Goal: Information Seeking & Learning: Learn about a topic

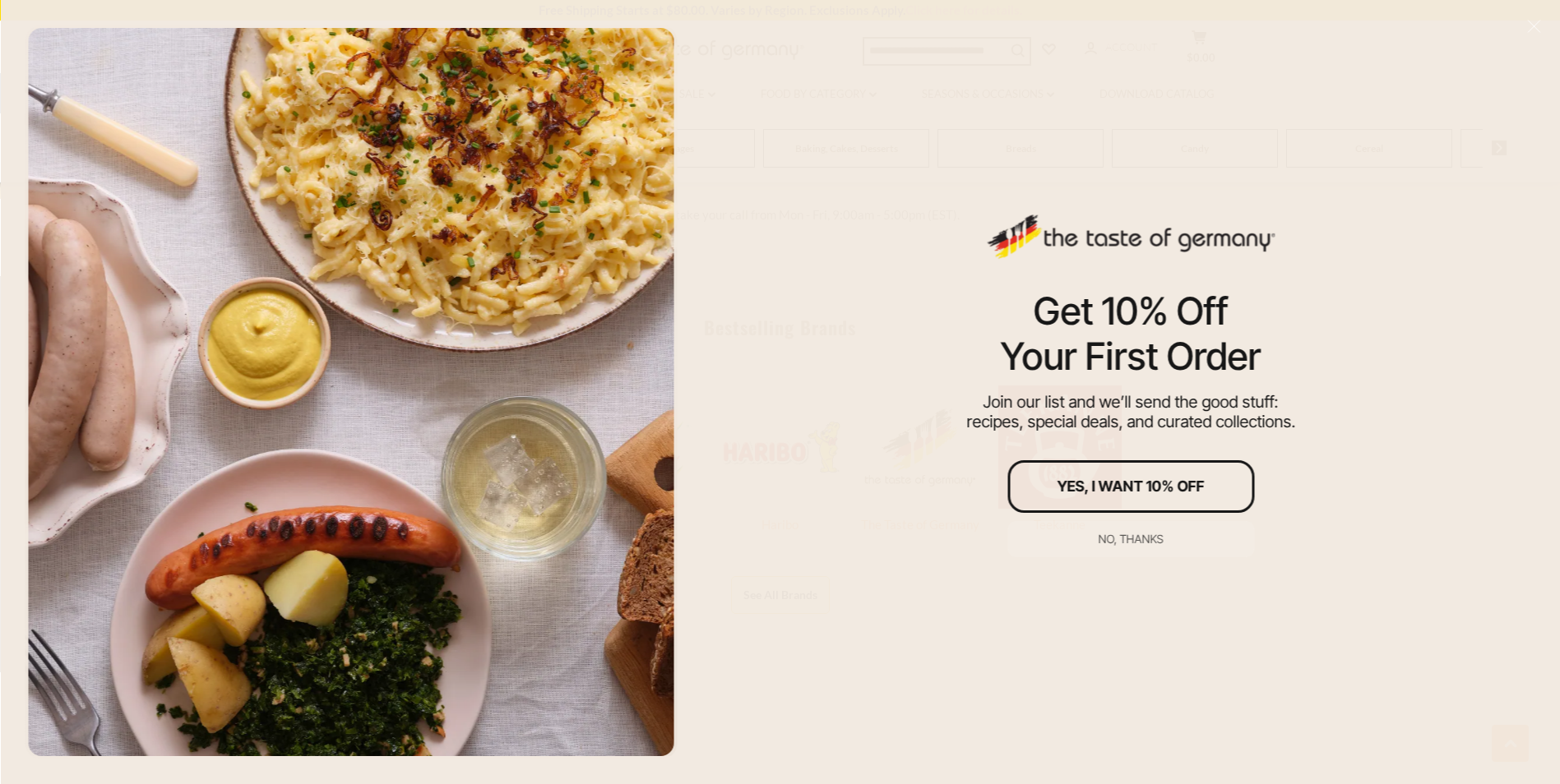
scroll to position [814, 0]
click at [1147, 539] on div "No, thanks" at bounding box center [1131, 539] width 65 height 12
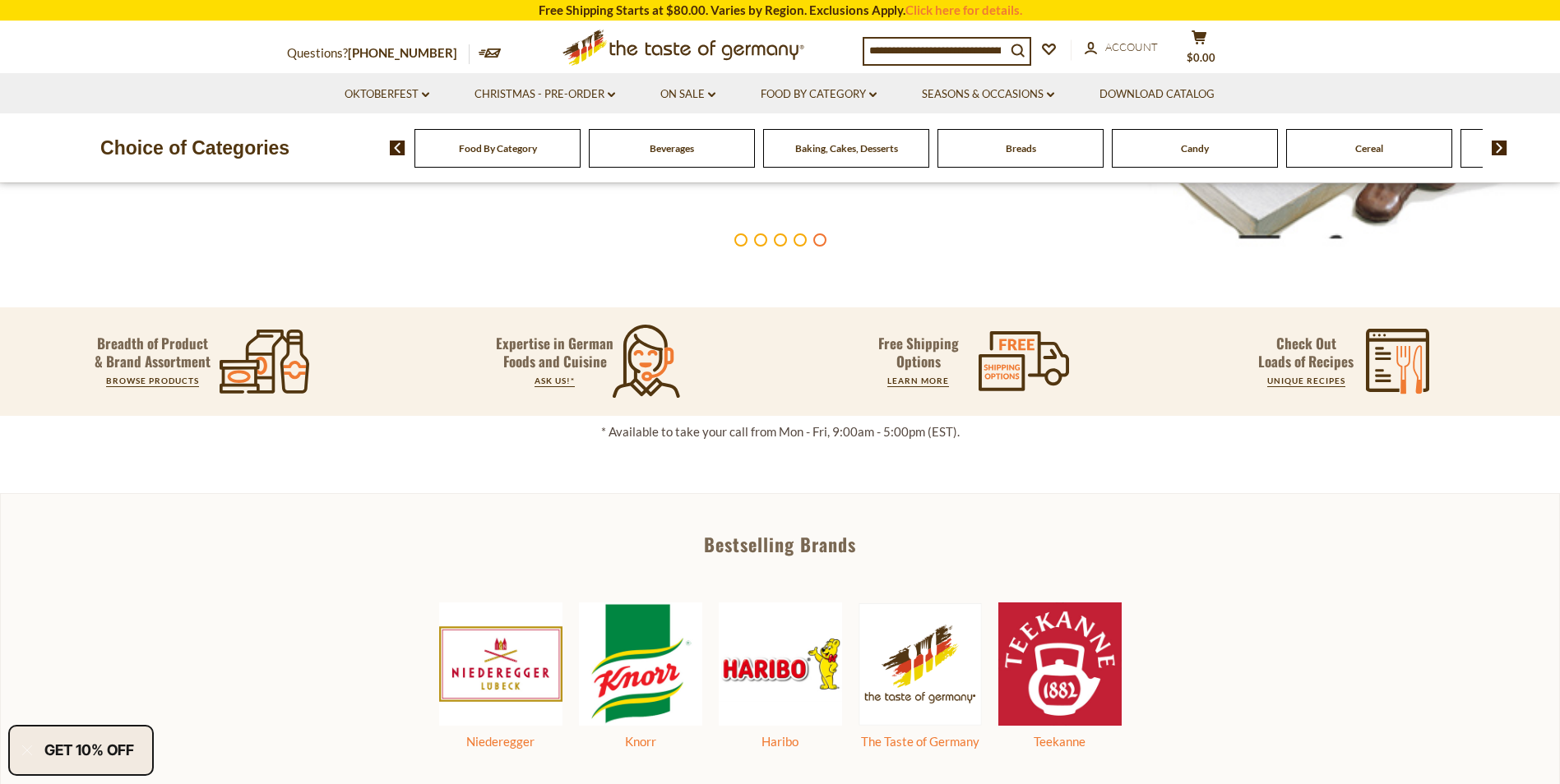
scroll to position [580, 0]
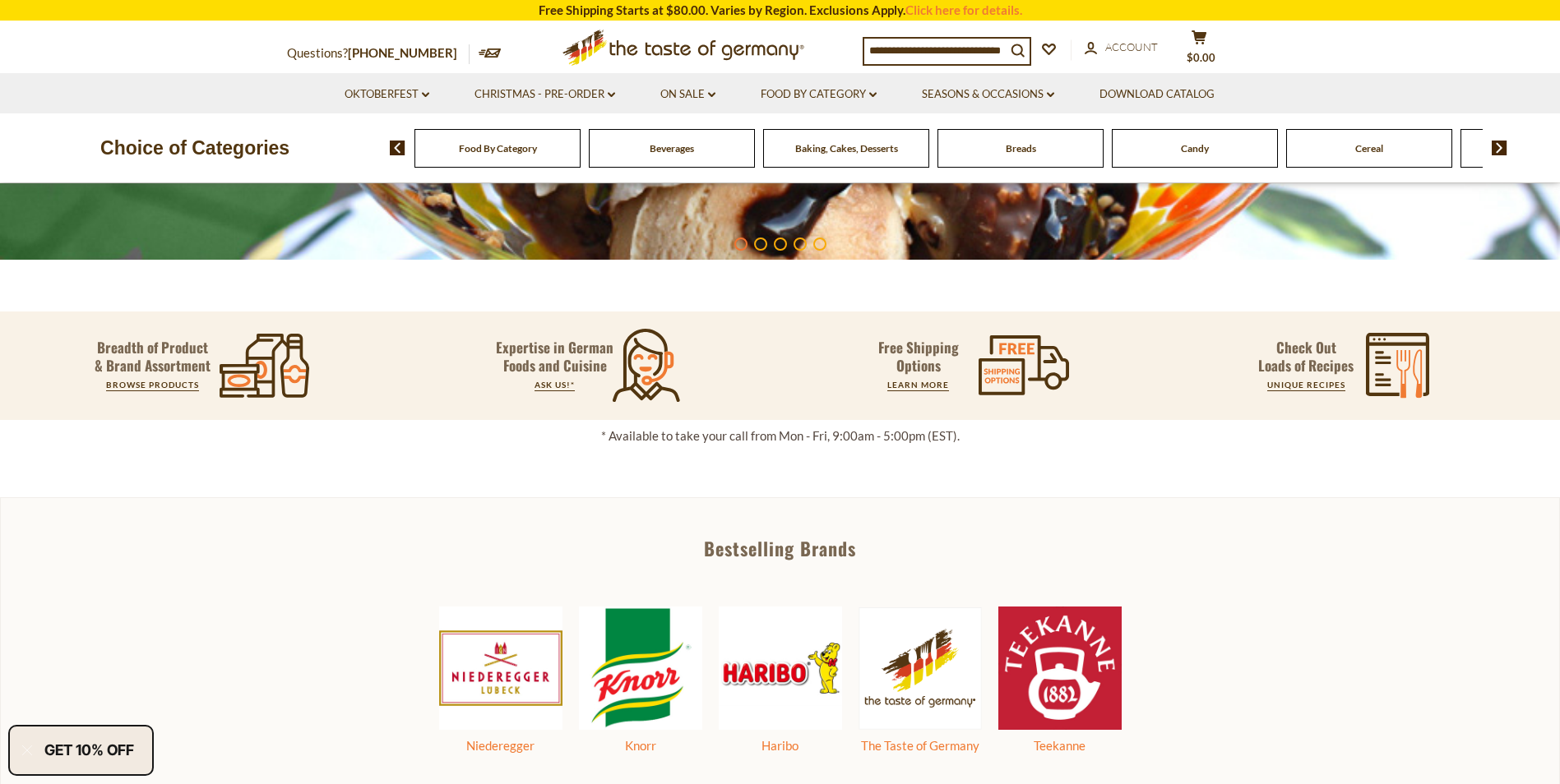
click at [694, 145] on span "Beverages" at bounding box center [672, 148] width 44 height 12
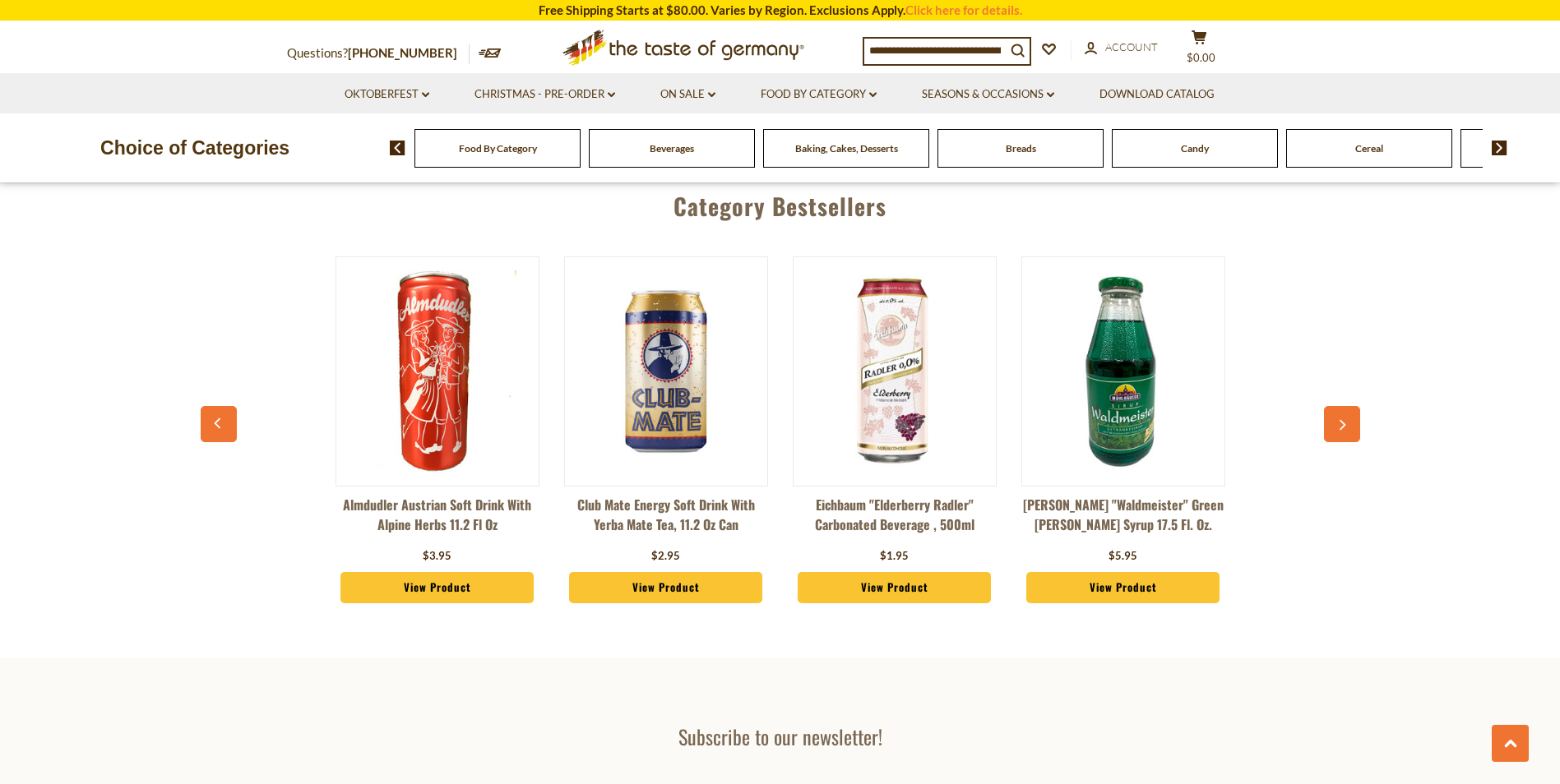
scroll to position [3809, 0]
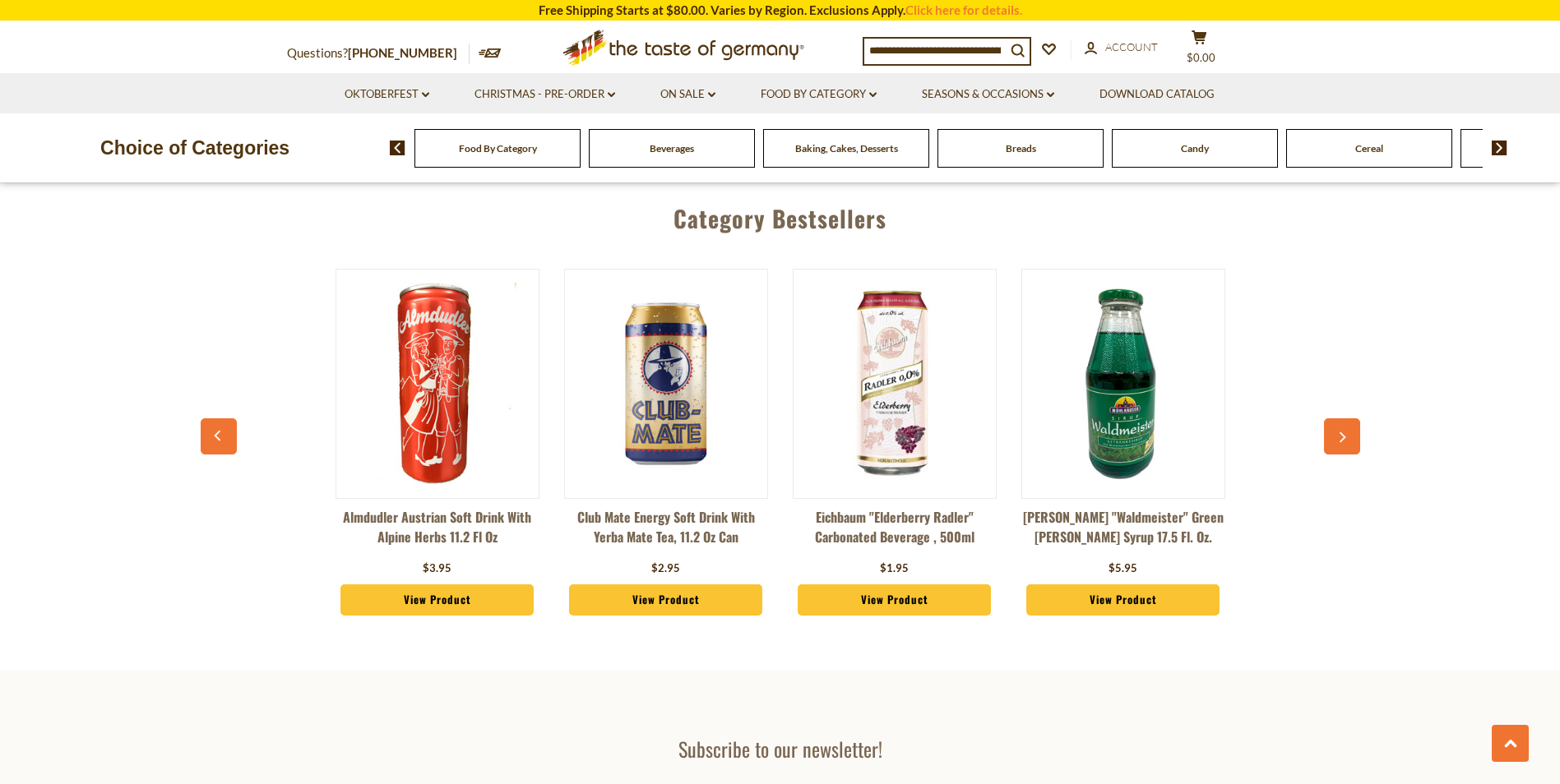
click at [1342, 435] on icon "button" at bounding box center [1342, 438] width 6 height 11
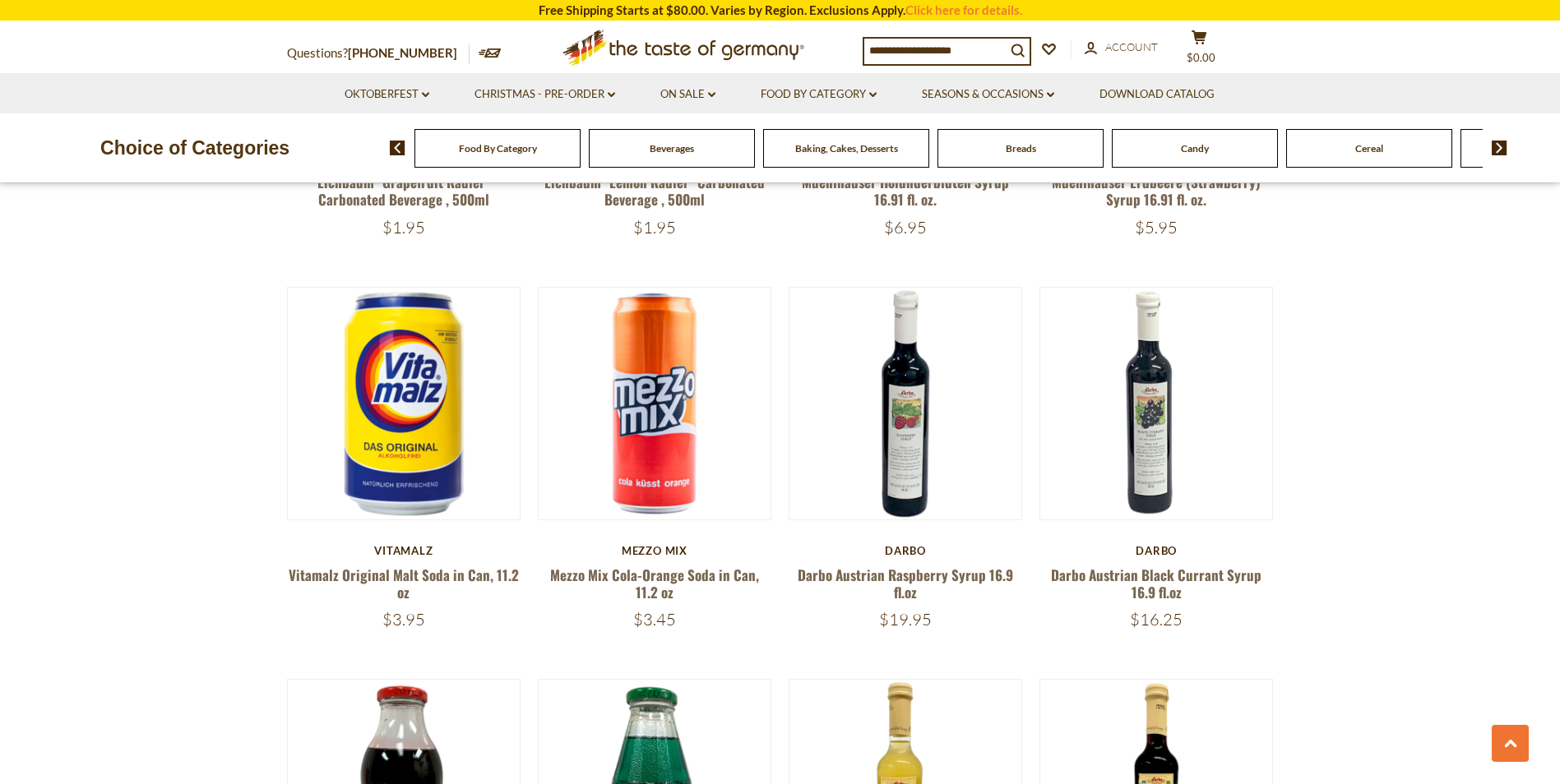
scroll to position [1270, 0]
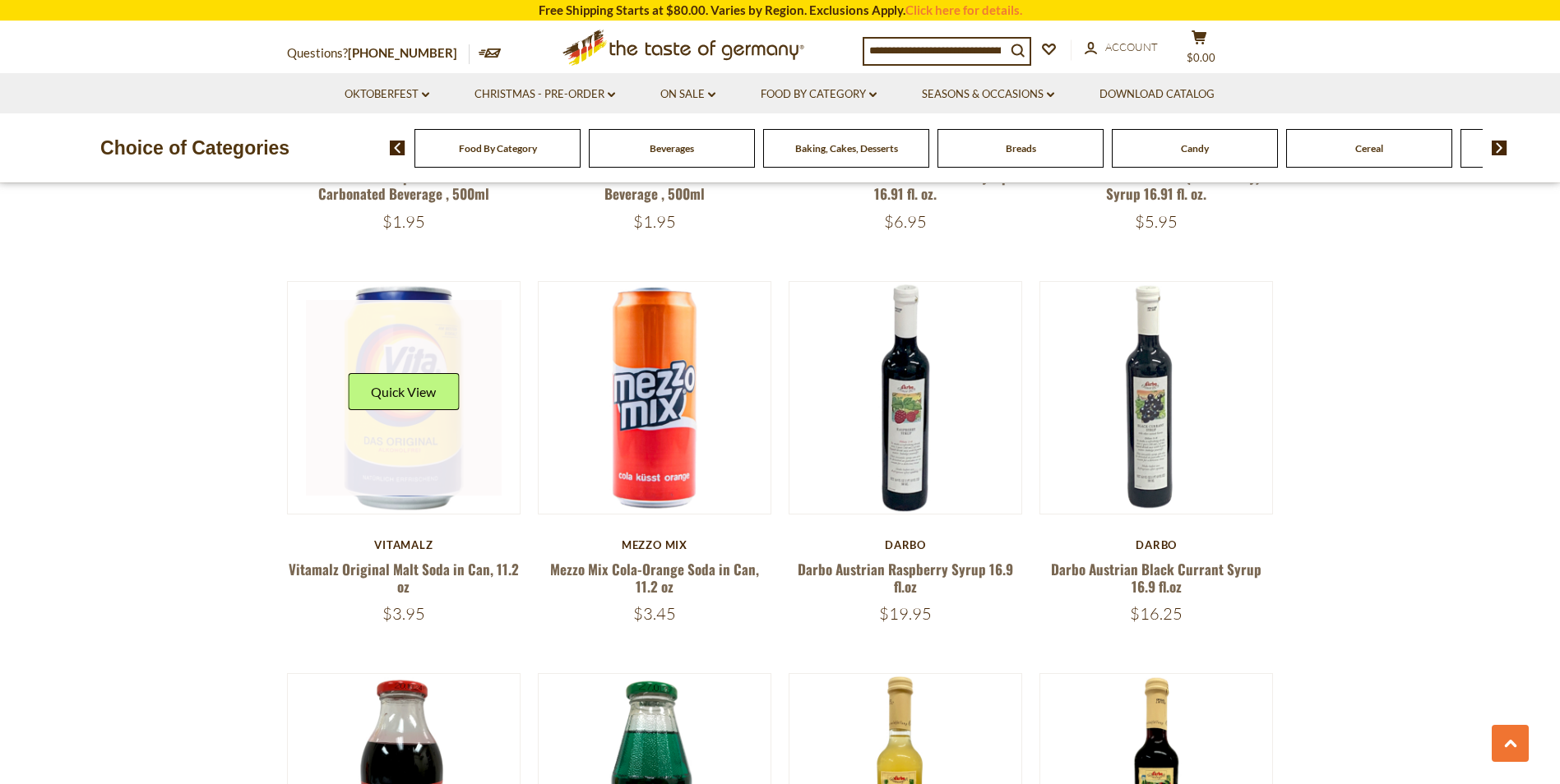
click at [415, 465] on link at bounding box center [403, 398] width 196 height 196
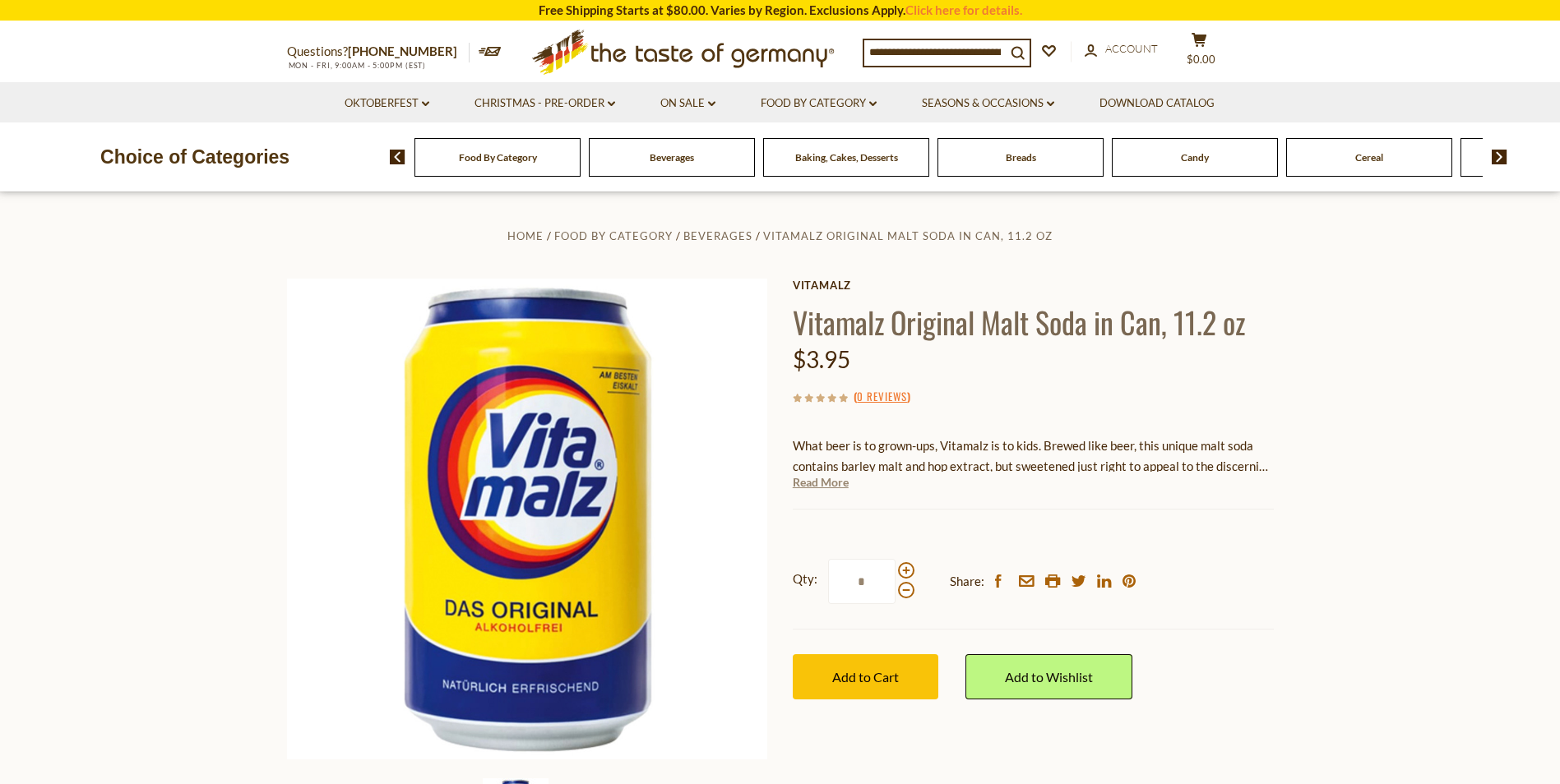
click at [815, 488] on link "Read More" at bounding box center [820, 483] width 56 height 17
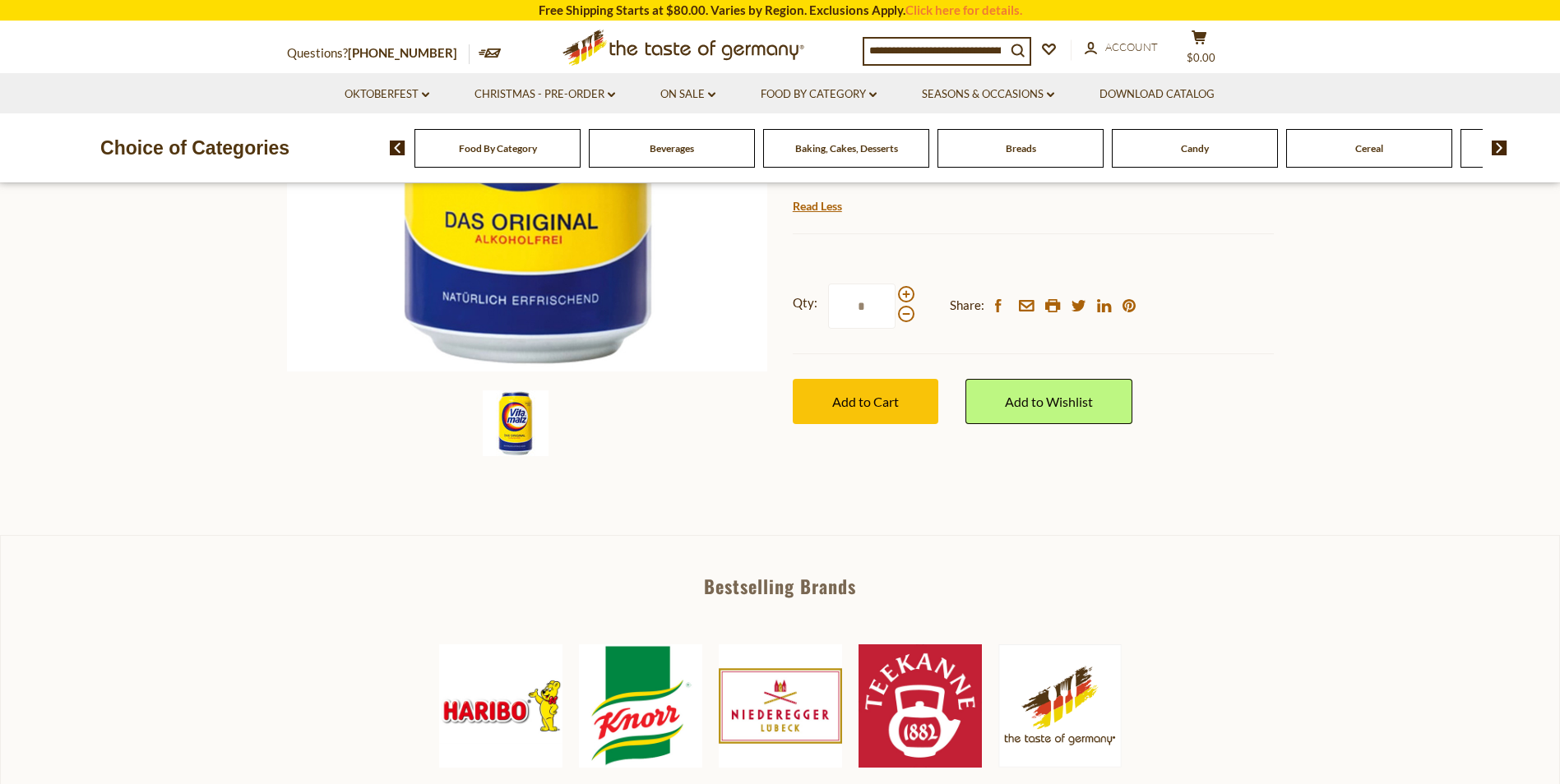
scroll to position [580, 0]
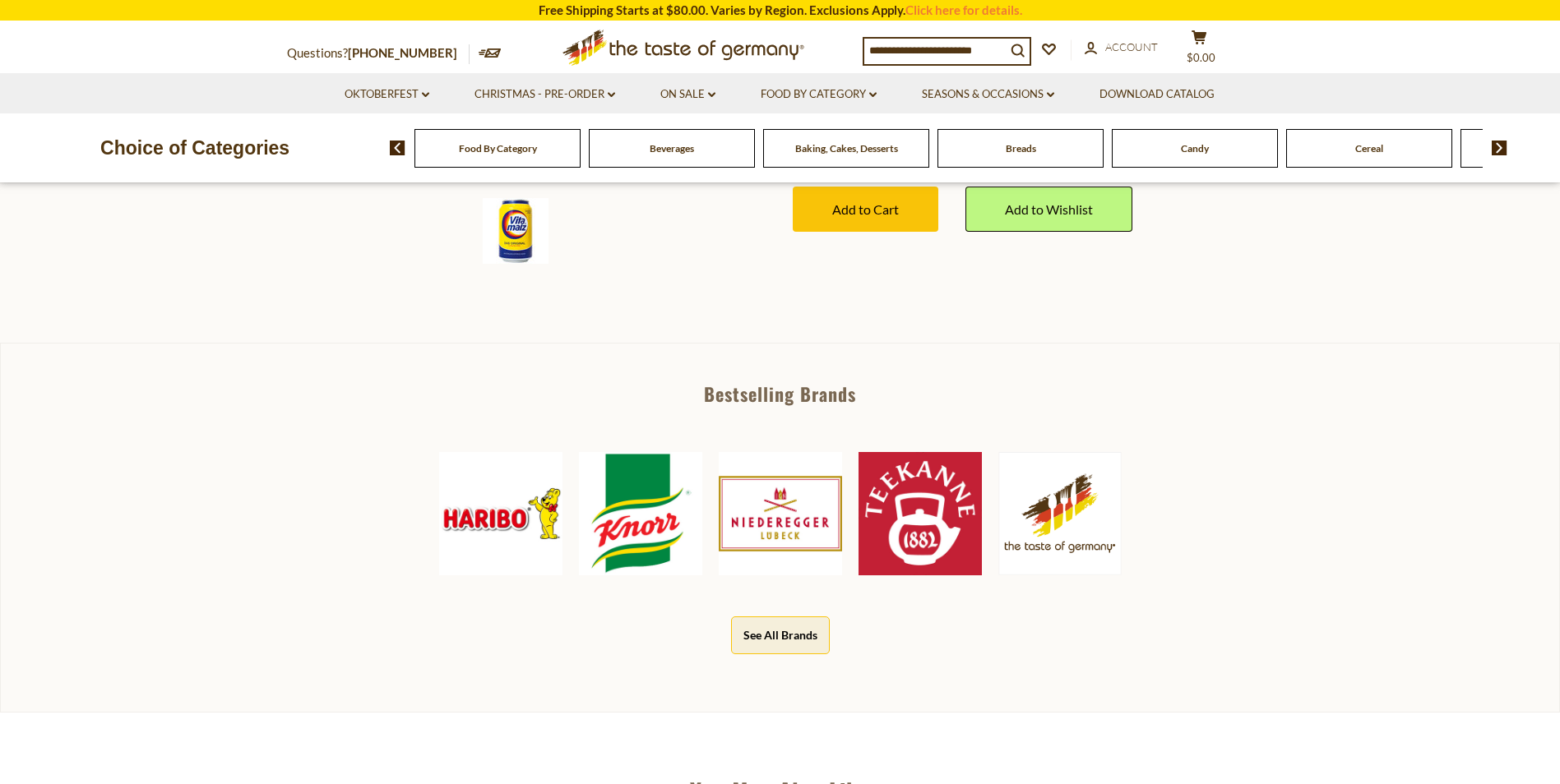
click at [626, 493] on img at bounding box center [641, 514] width 123 height 123
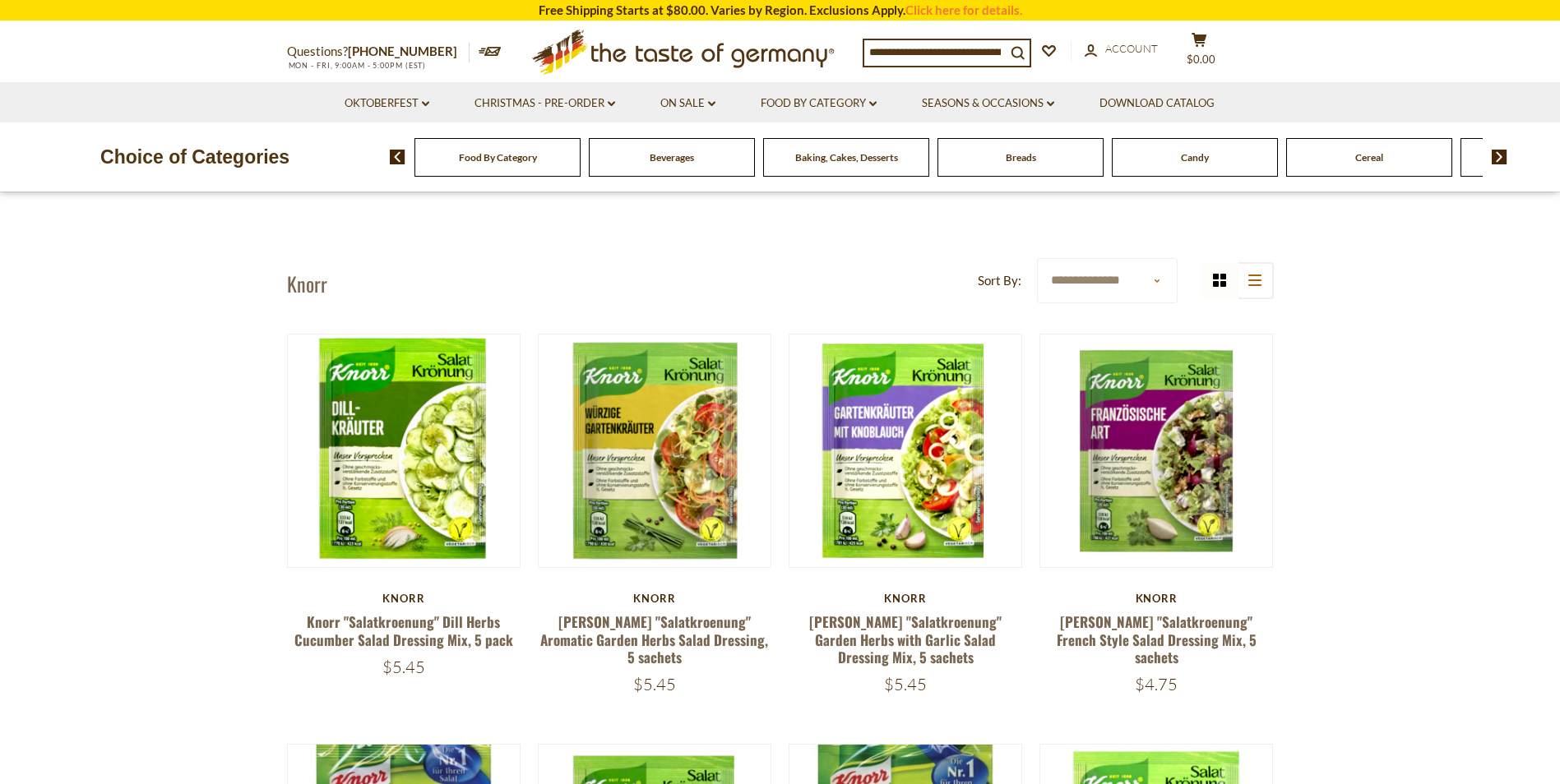
click at [1498, 154] on img at bounding box center [1499, 157] width 16 height 15
click at [363, 164] on div "Cereal" at bounding box center [279, 157] width 166 height 39
click at [363, 162] on div "Cereal" at bounding box center [279, 157] width 166 height 39
click at [363, 158] on div "Baking, Cakes, Desserts" at bounding box center [279, 157] width 166 height 39
click at [1501, 154] on img at bounding box center [1499, 157] width 16 height 15
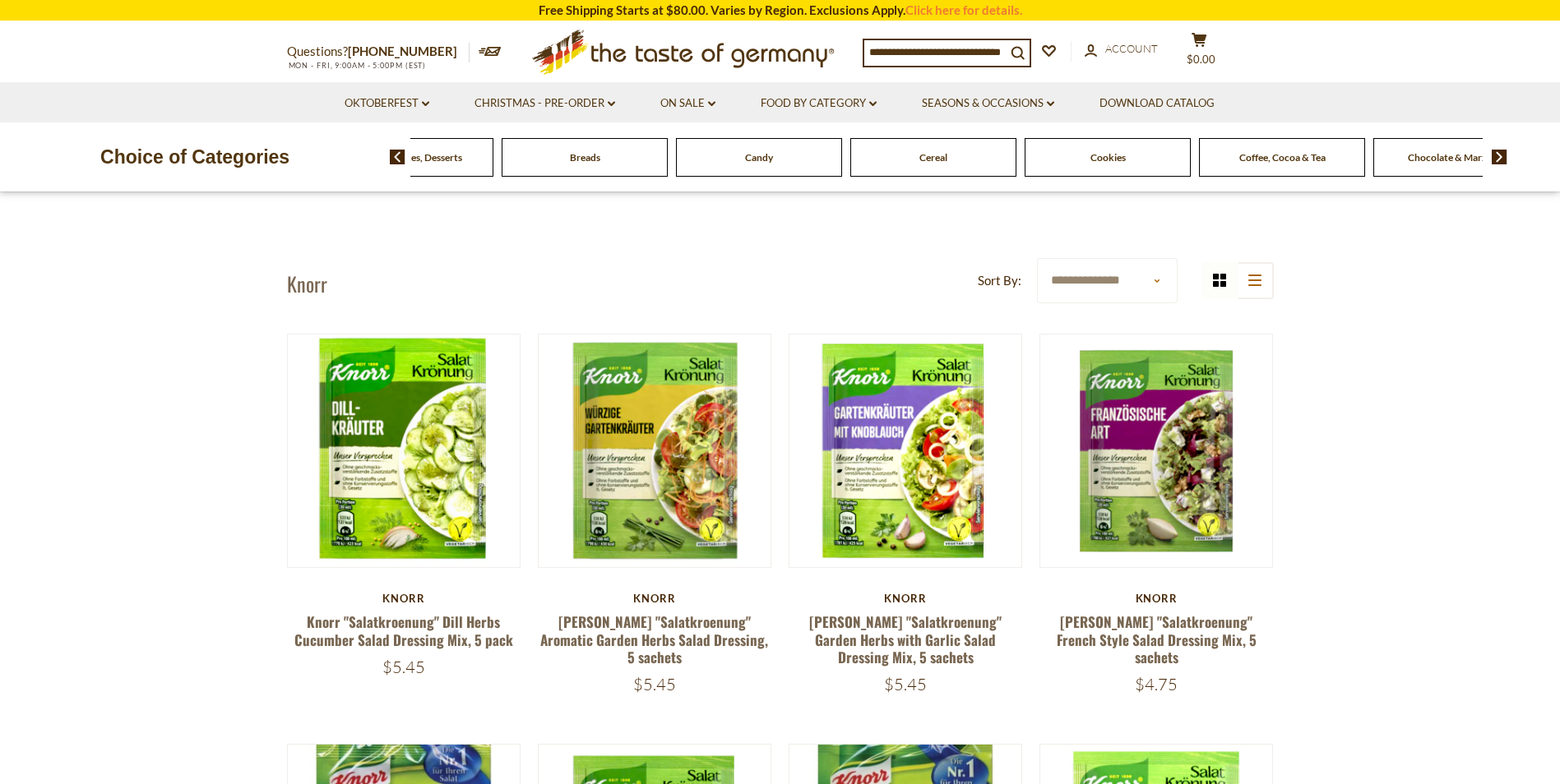
click at [399, 155] on img at bounding box center [398, 157] width 16 height 15
click at [394, 156] on img at bounding box center [398, 157] width 16 height 15
click at [514, 159] on span "Food By Category" at bounding box center [498, 157] width 78 height 12
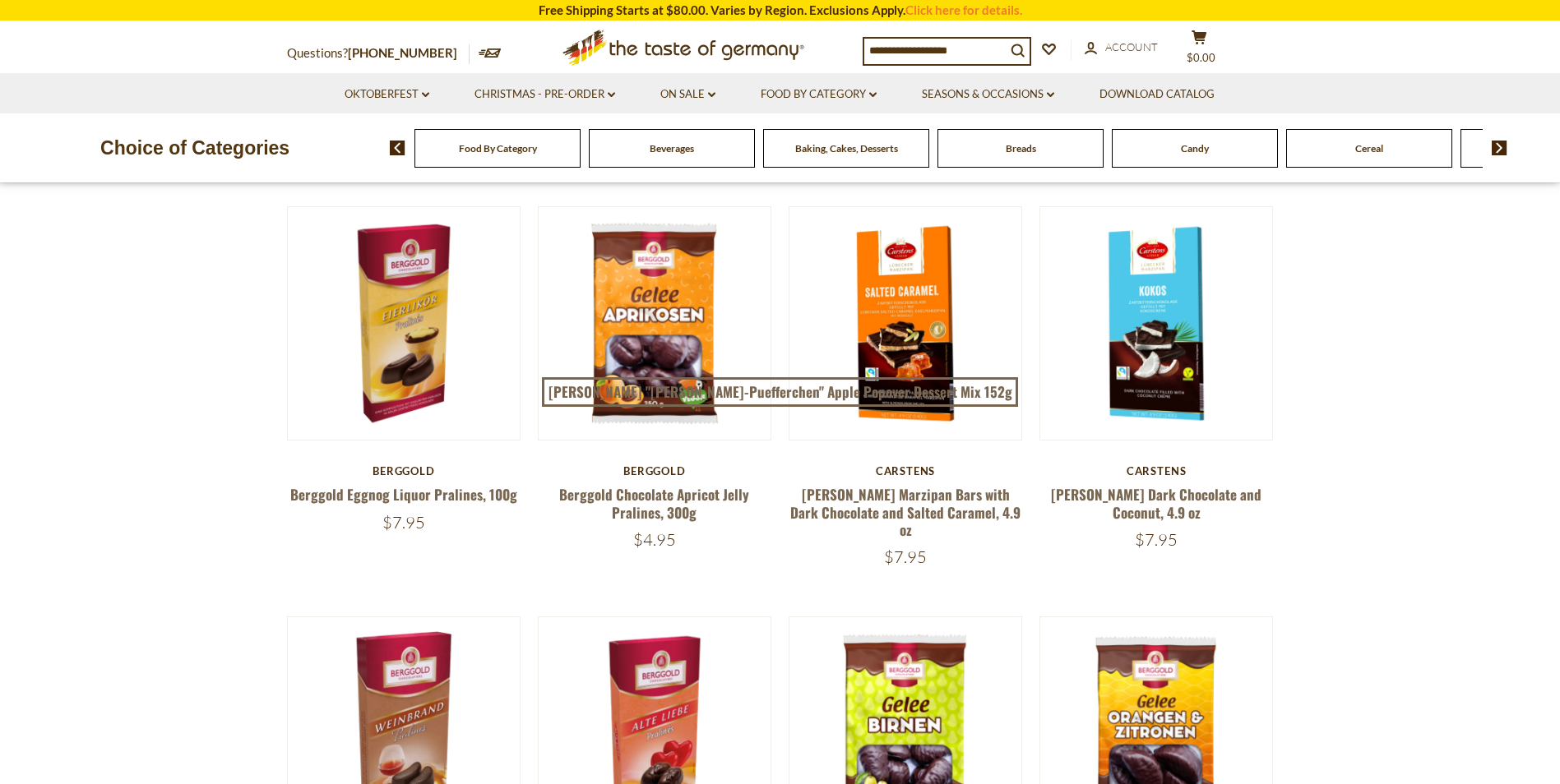
scroll to position [100, 0]
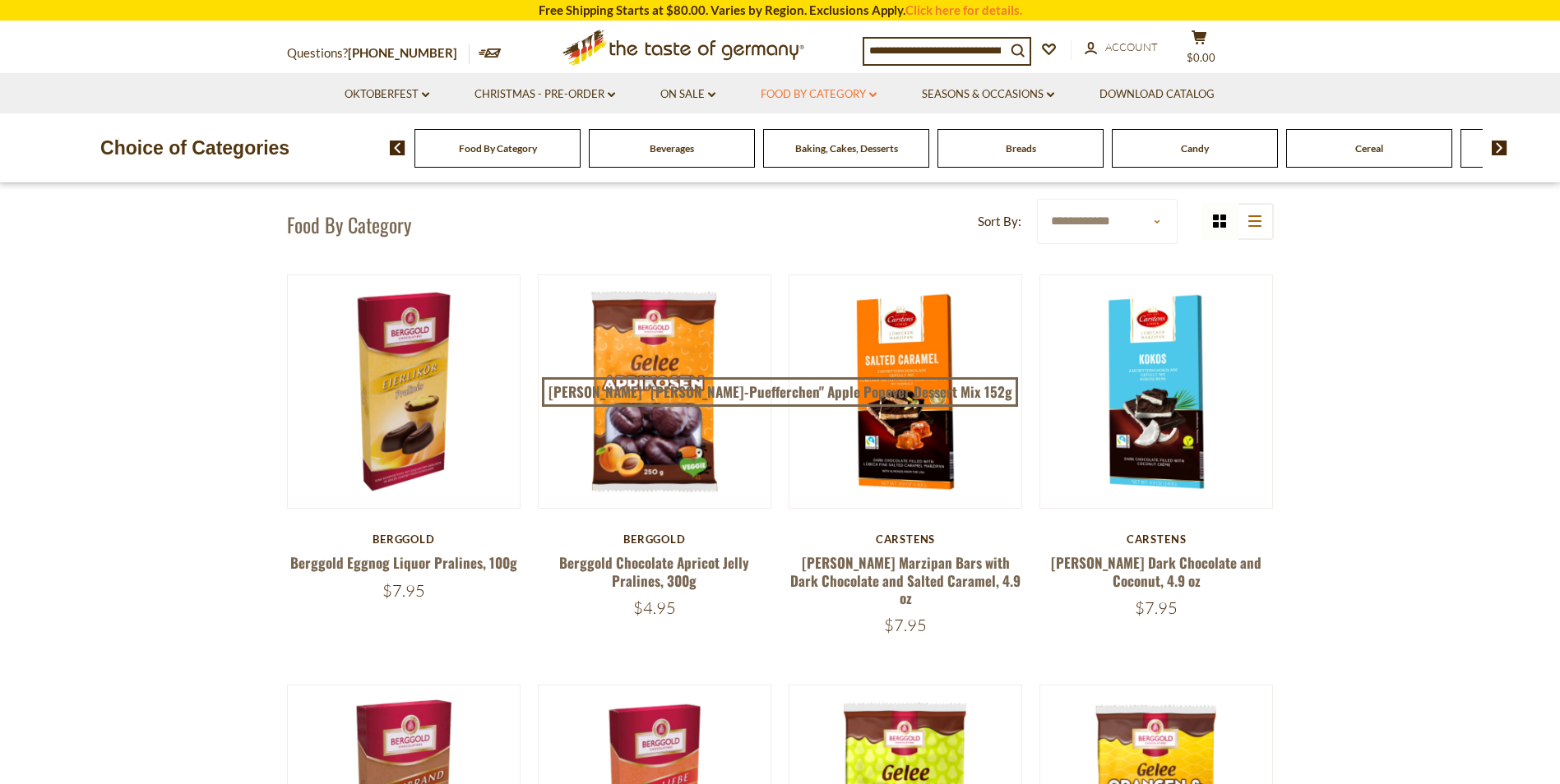
click at [873, 93] on icon at bounding box center [873, 94] width 7 height 5
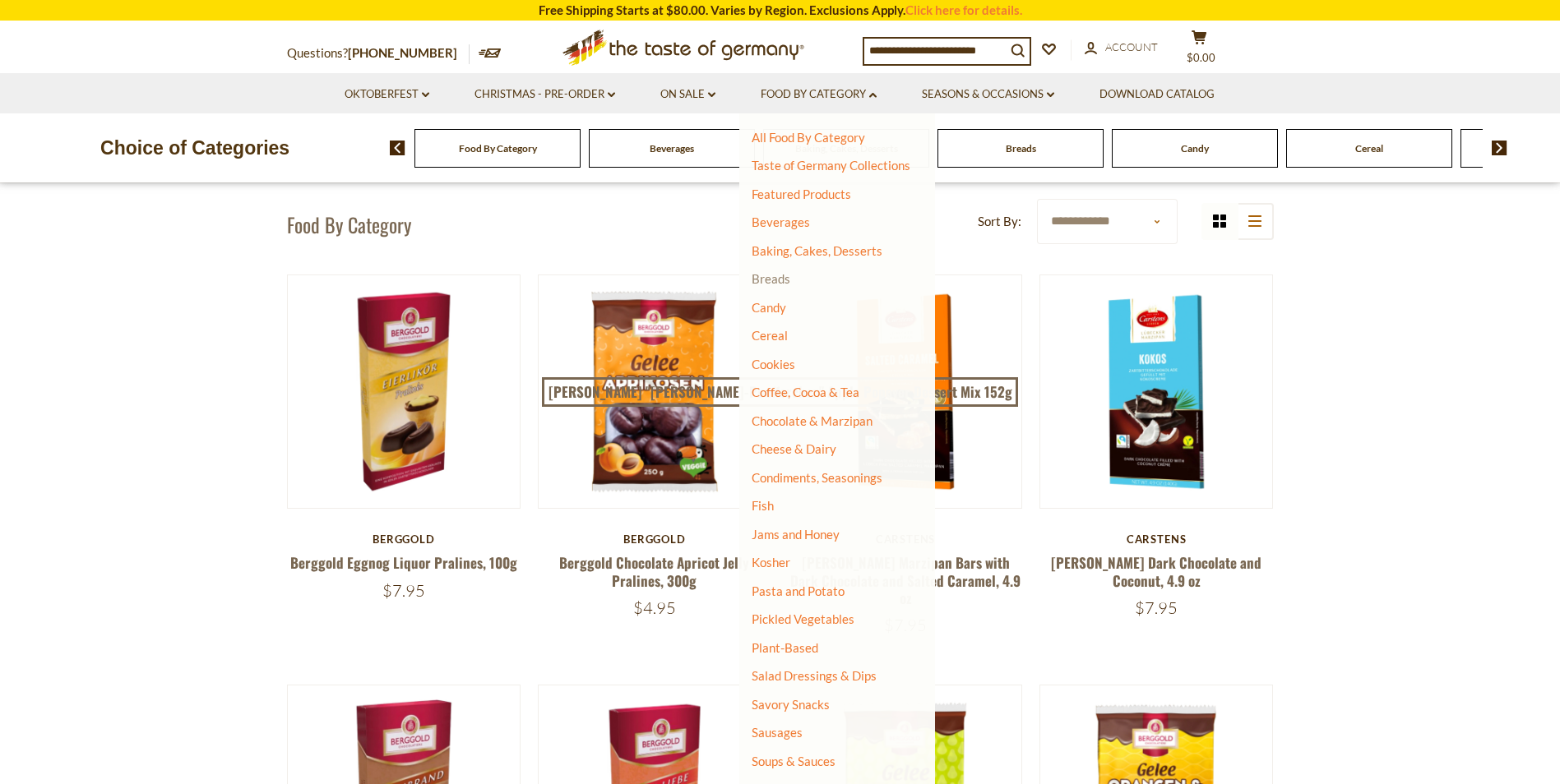
click at [780, 275] on link "Breads" at bounding box center [771, 279] width 39 height 15
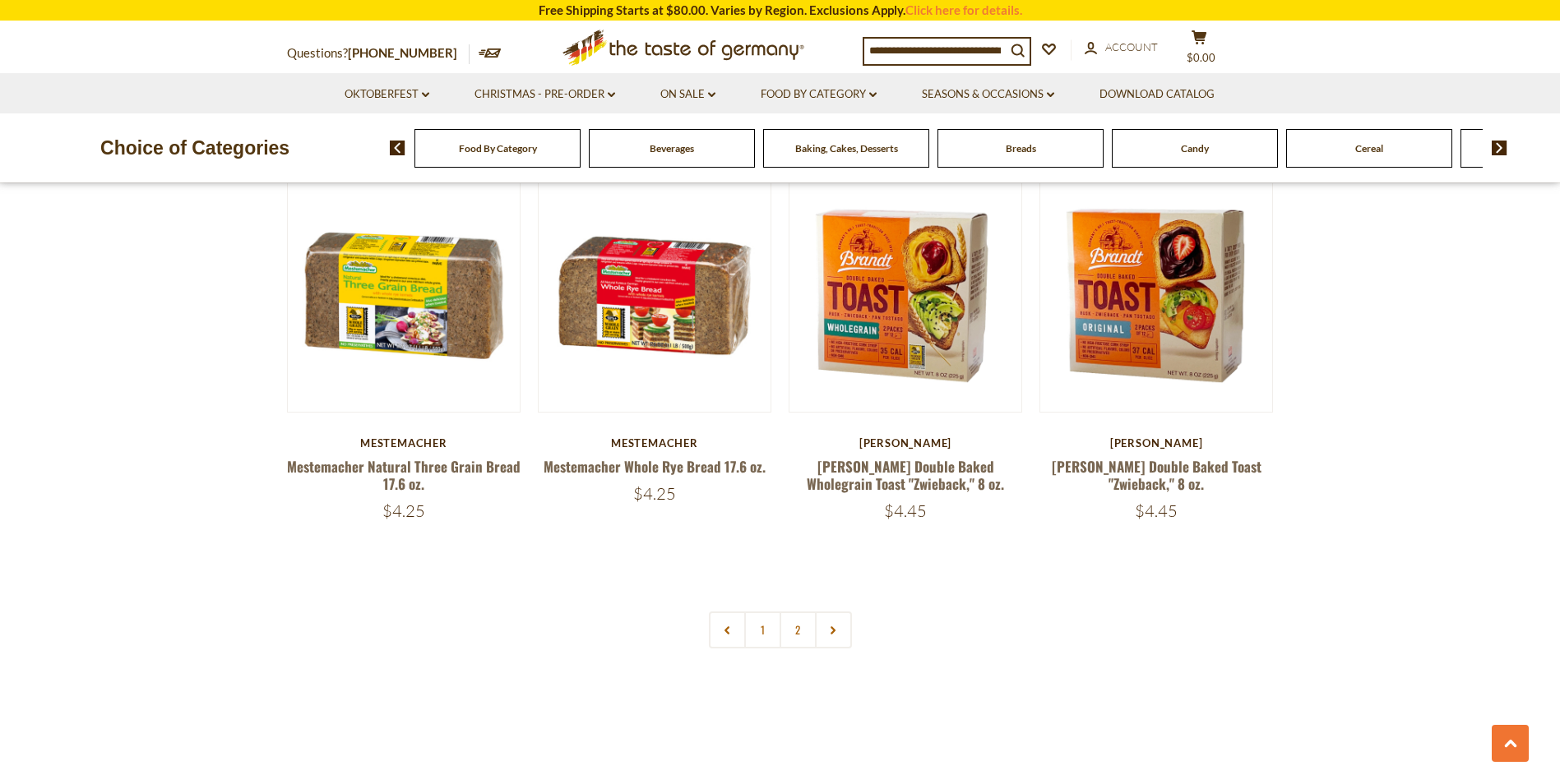
scroll to position [3798, 0]
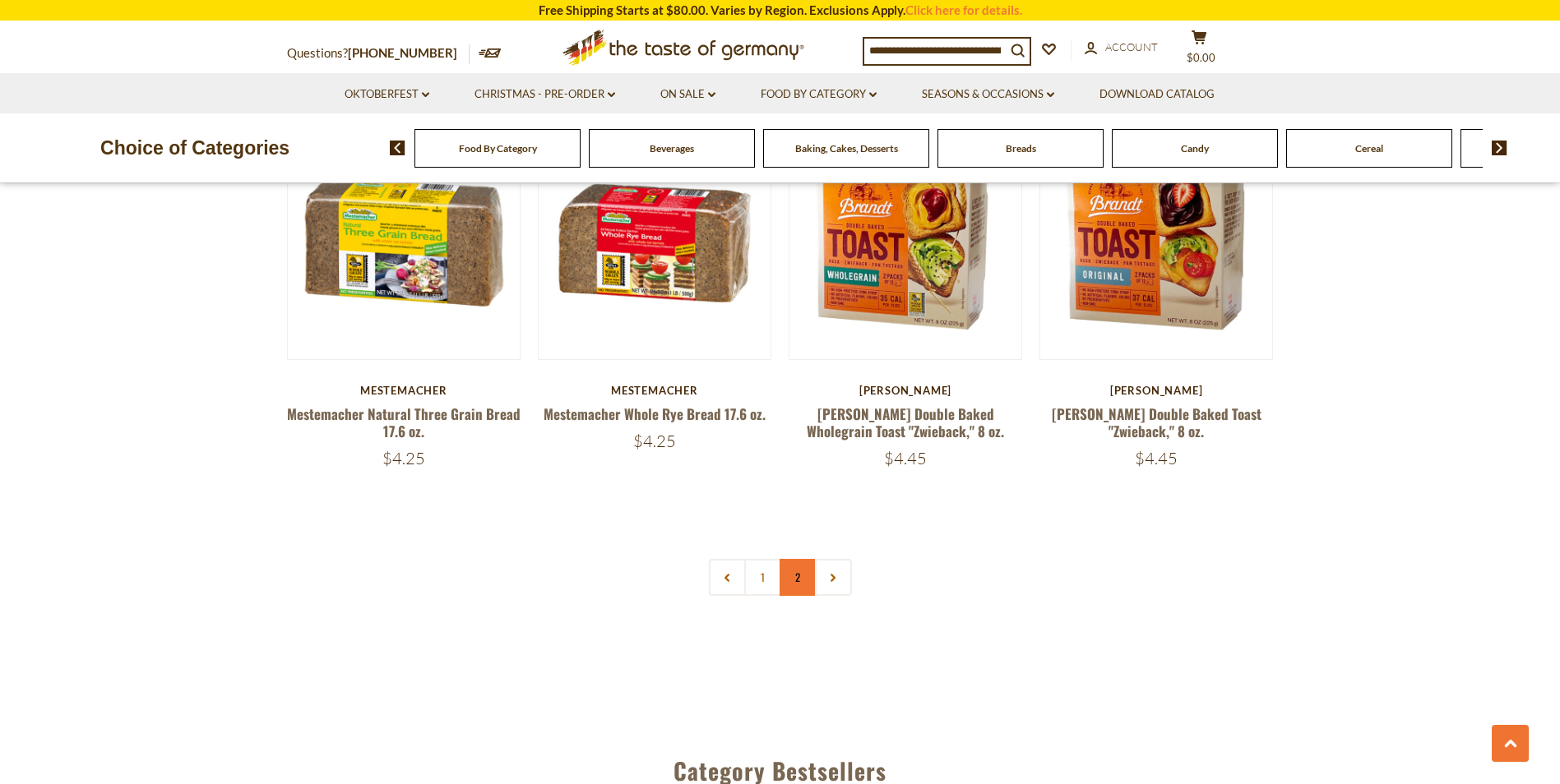
click at [793, 578] on link "2" at bounding box center [798, 577] width 37 height 37
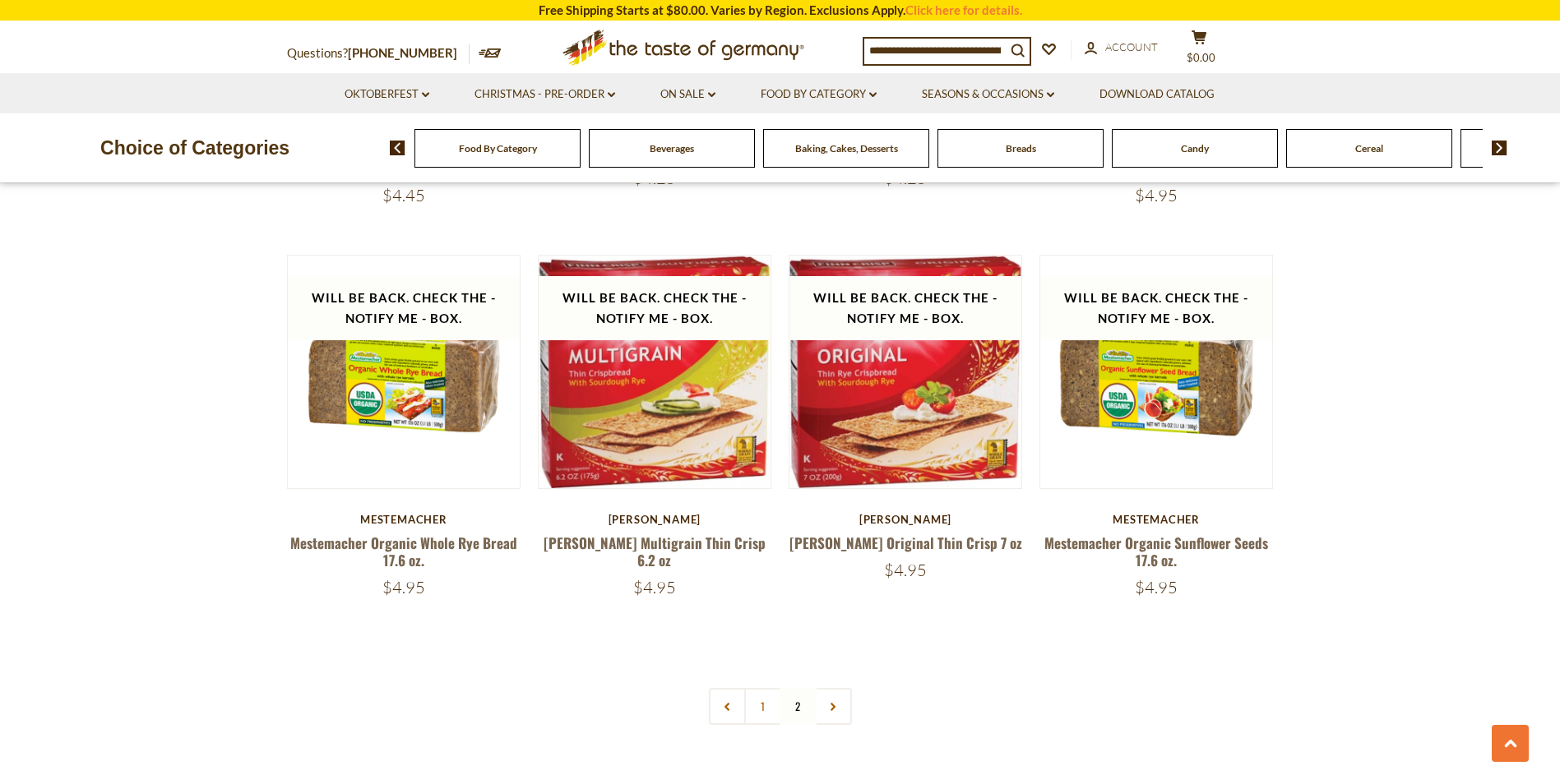
scroll to position [0, 0]
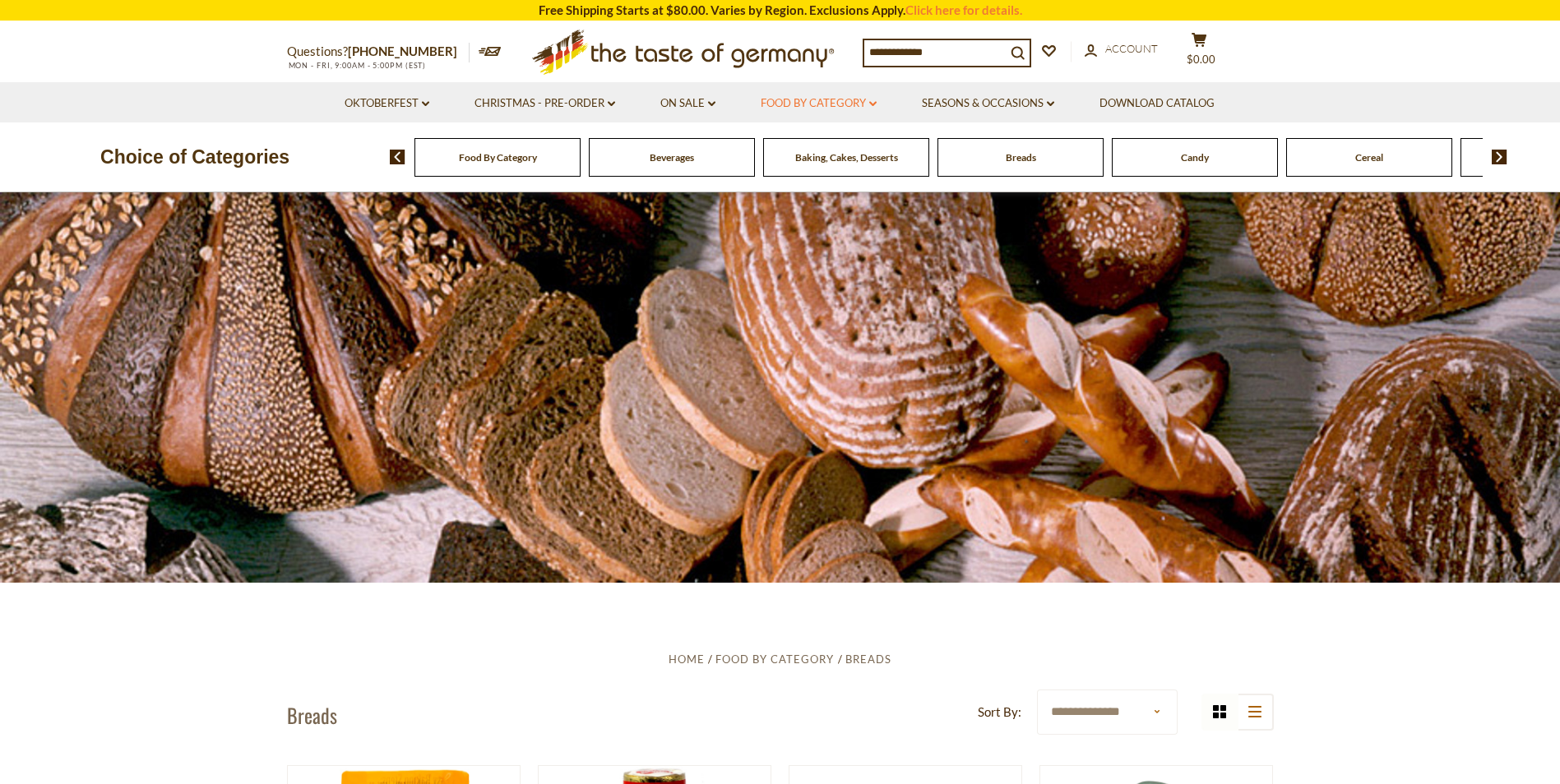
click at [874, 100] on link "Food By Category dropdown_arrow" at bounding box center [818, 104] width 116 height 18
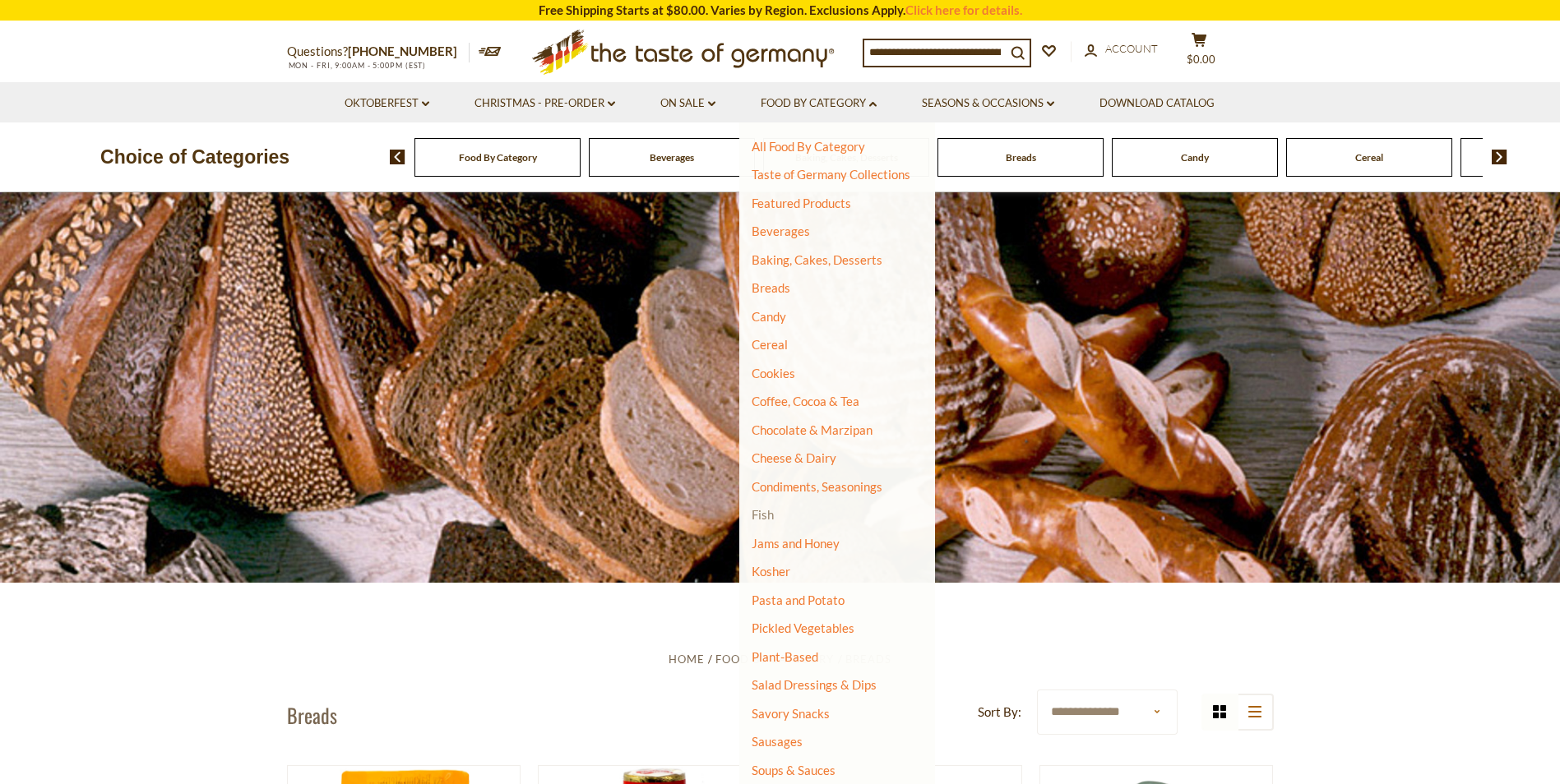
click at [769, 516] on link "Fish" at bounding box center [763, 515] width 22 height 15
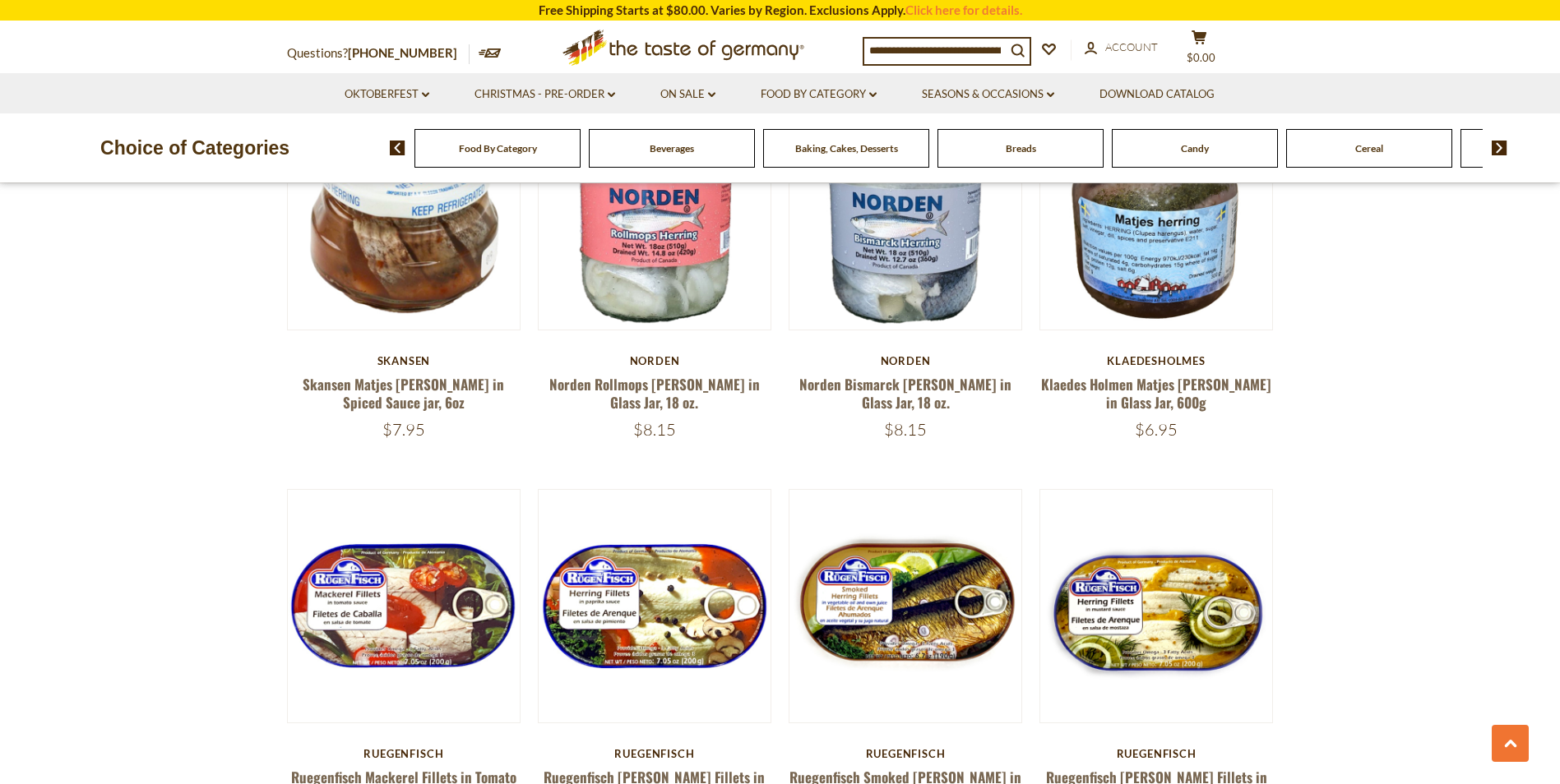
scroll to position [1105, 0]
